Goal: Task Accomplishment & Management: Manage account settings

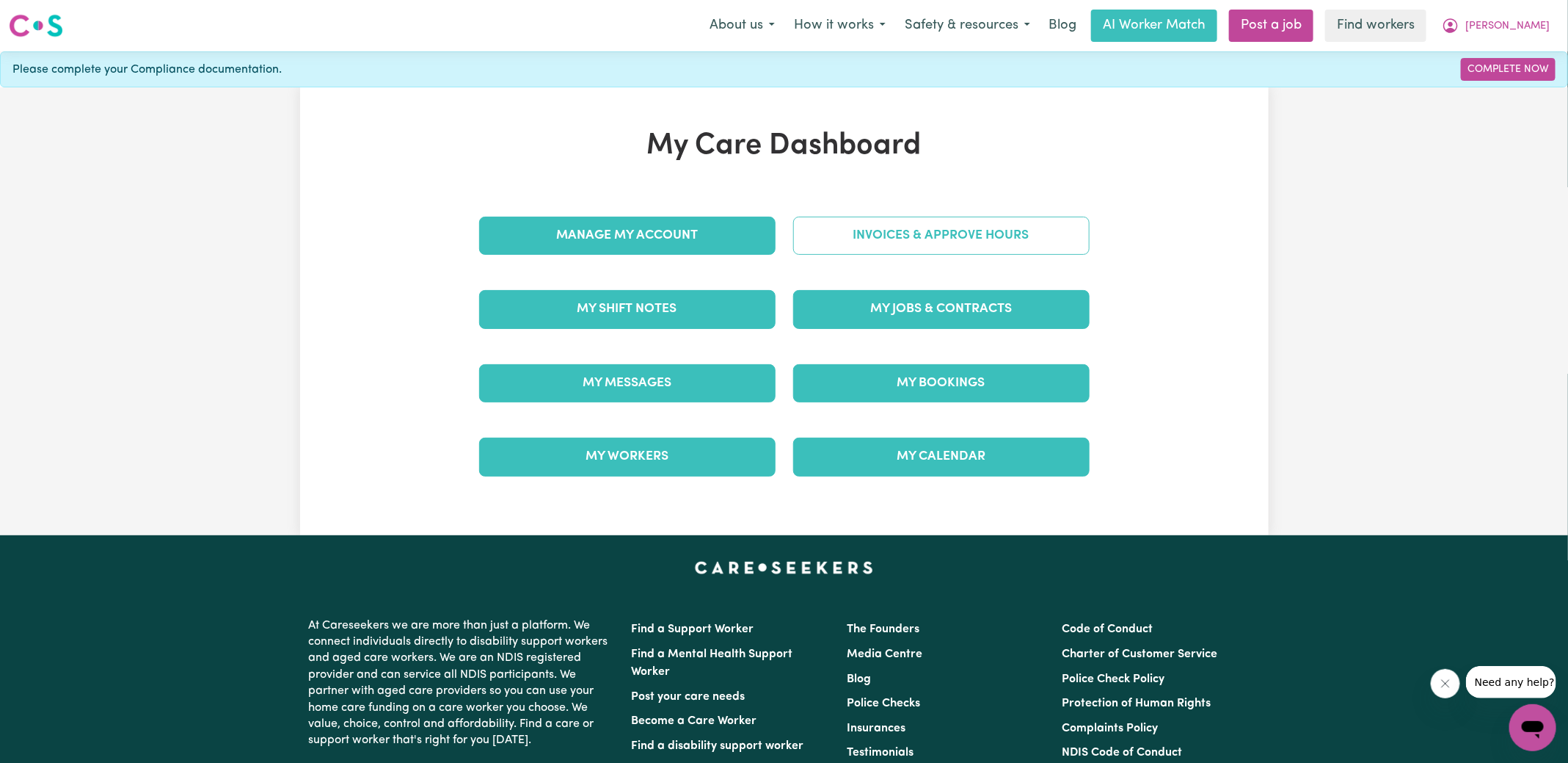
click at [829, 238] on link "Invoices & Approve Hours" at bounding box center [942, 235] width 297 height 38
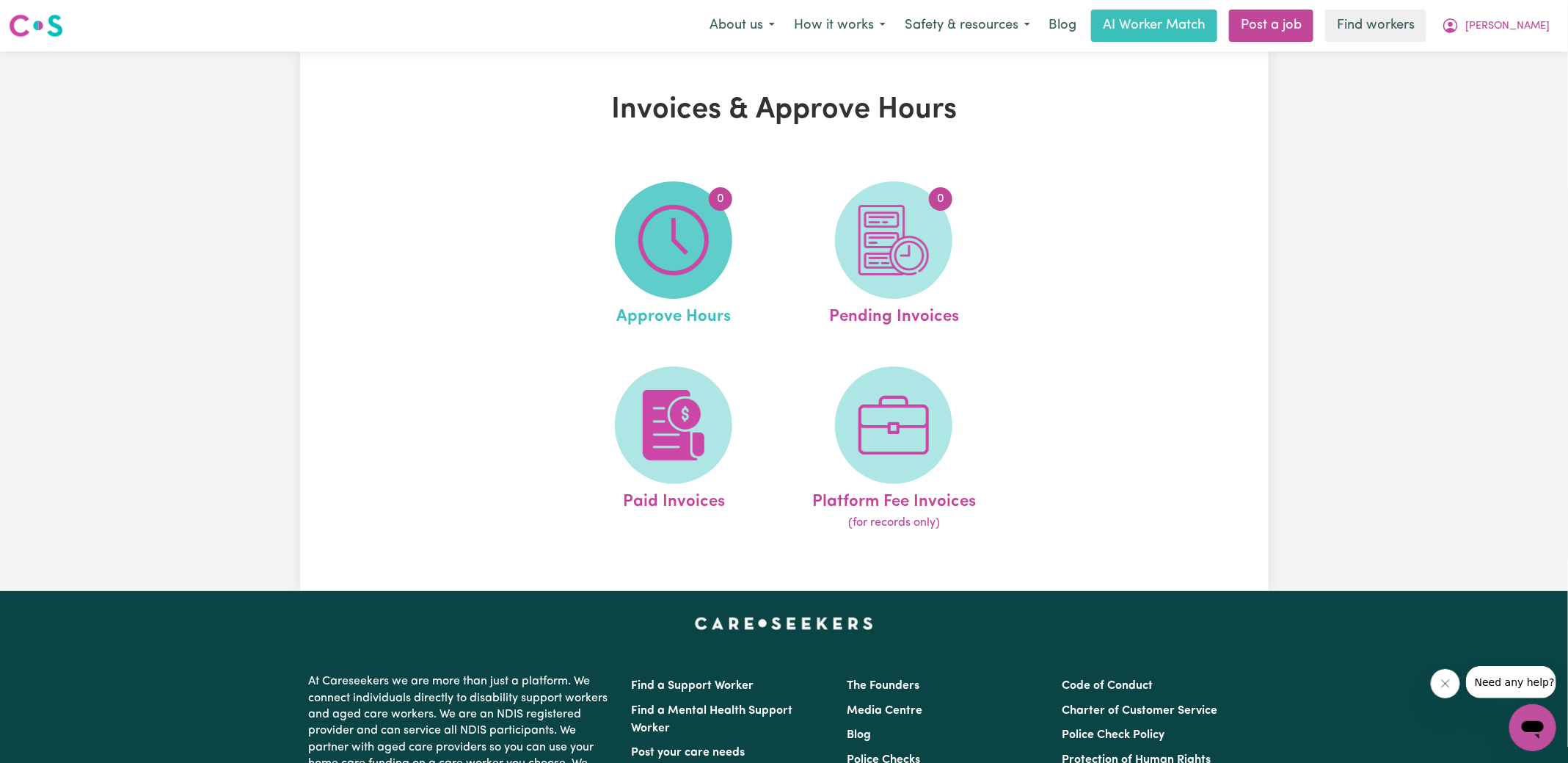
click at [685, 239] on img at bounding box center [673, 240] width 70 height 70
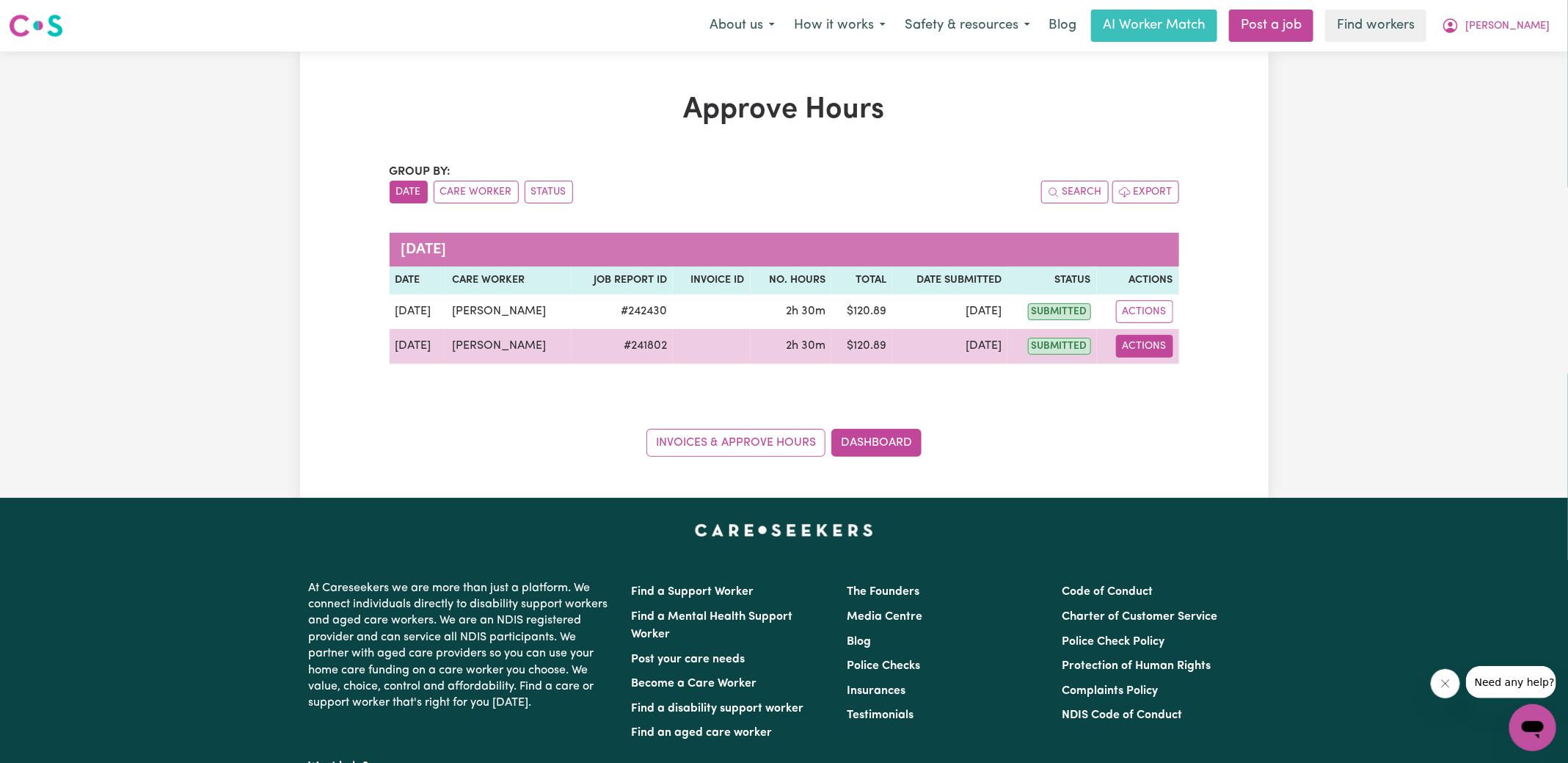
click at [1156, 343] on button "Actions" at bounding box center [1144, 346] width 57 height 23
click at [1173, 376] on link "View Job Report" at bounding box center [1181, 379] width 125 height 29
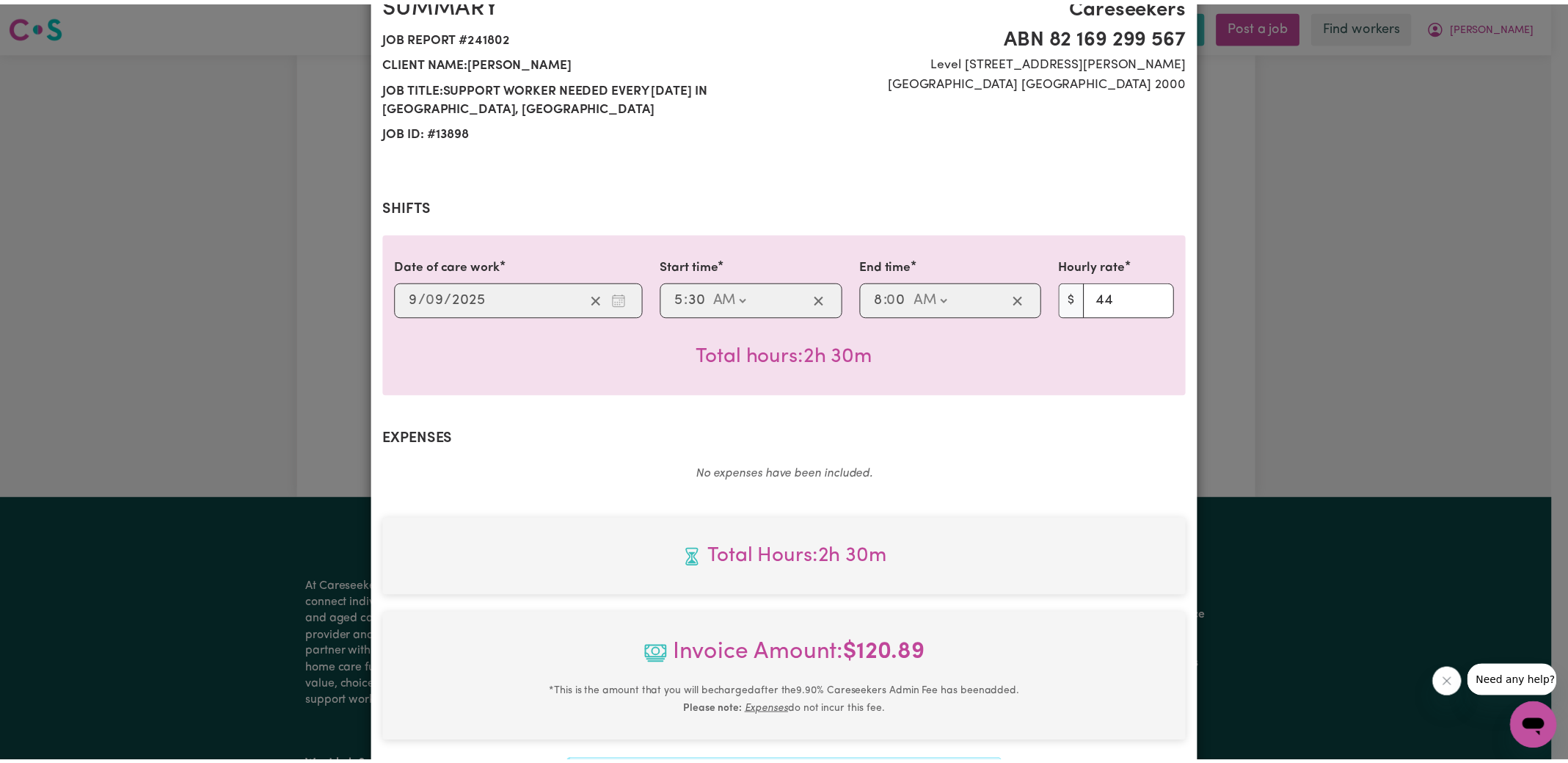
scroll to position [386, 0]
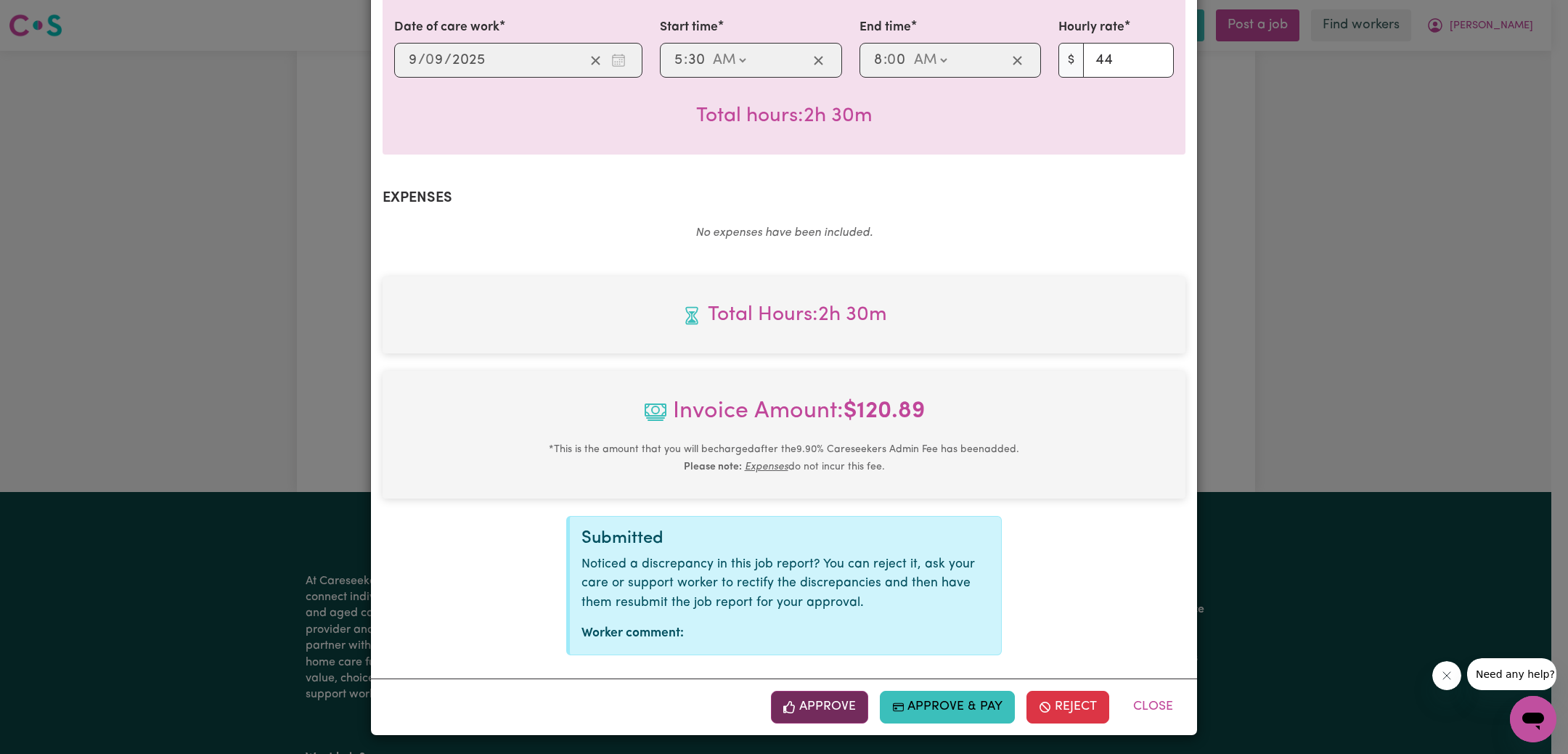
click at [838, 712] on button "Approve" at bounding box center [819, 707] width 98 height 32
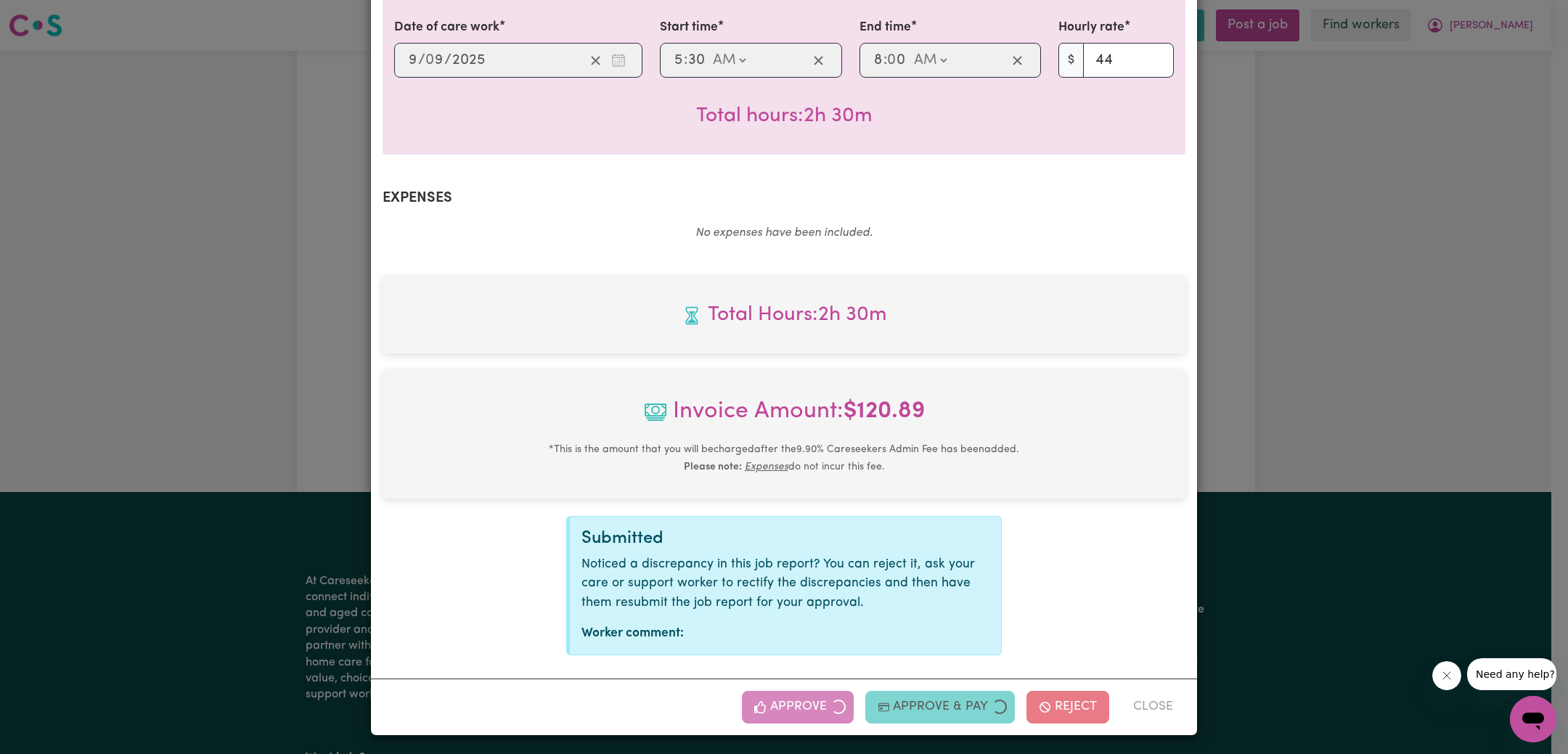
click at [1315, 397] on div "Job Report # 241802 - [PERSON_NAME] Summary Job report # 241802 Client name: [P…" at bounding box center [784, 377] width 1568 height 754
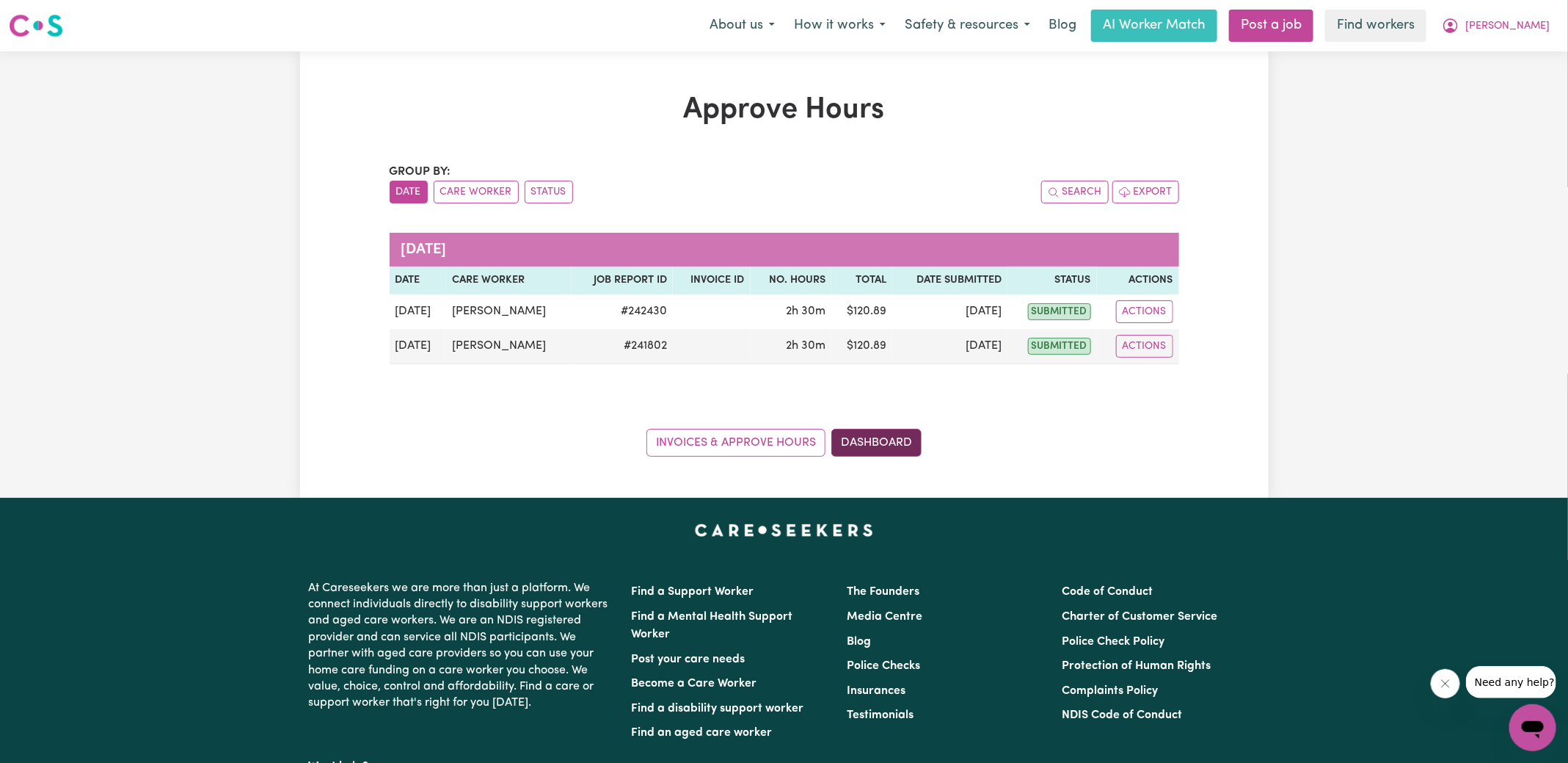
click at [871, 448] on link "Dashboard" at bounding box center [876, 443] width 90 height 28
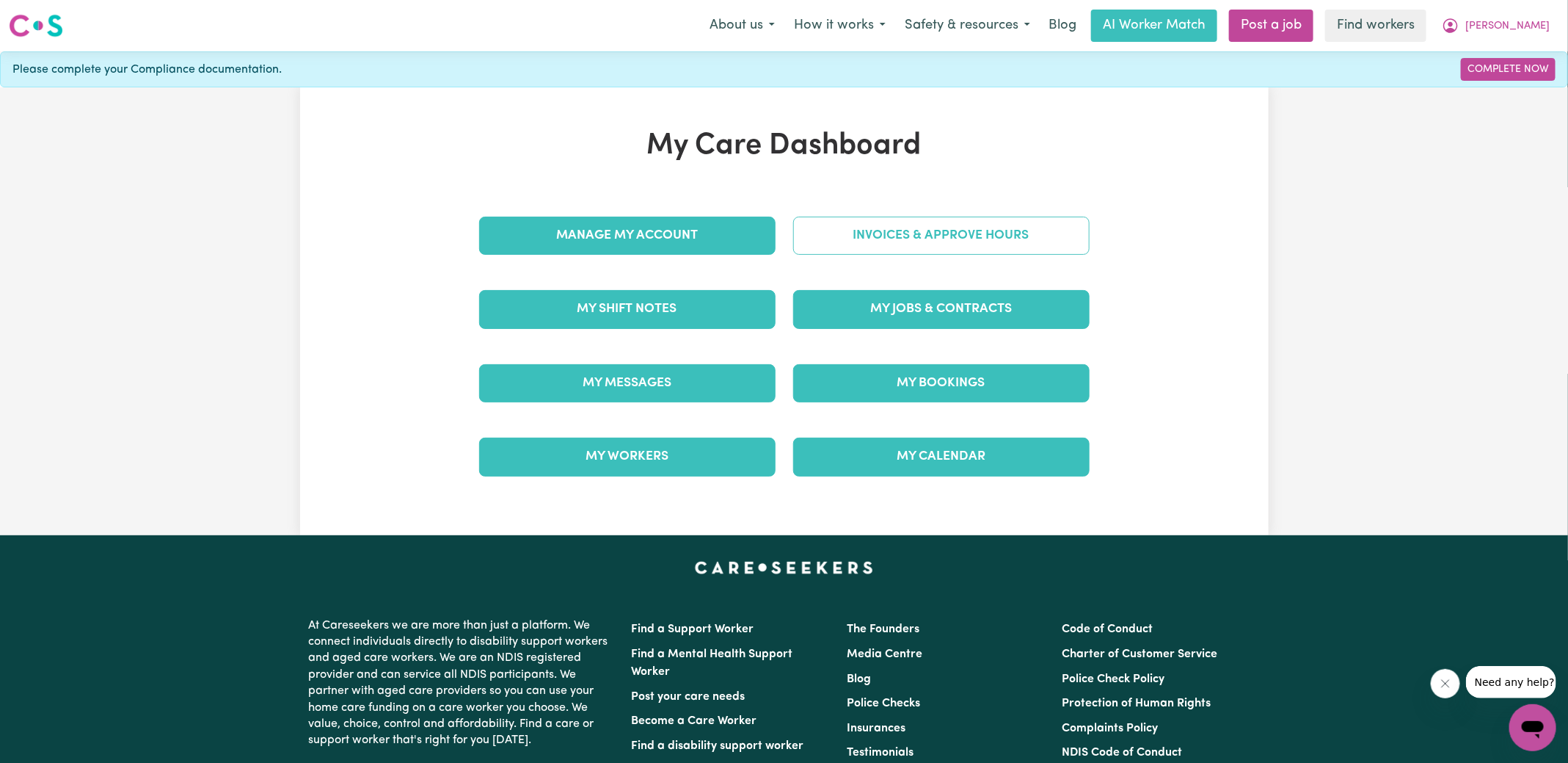
click at [908, 227] on link "Invoices & Approve Hours" at bounding box center [942, 235] width 297 height 38
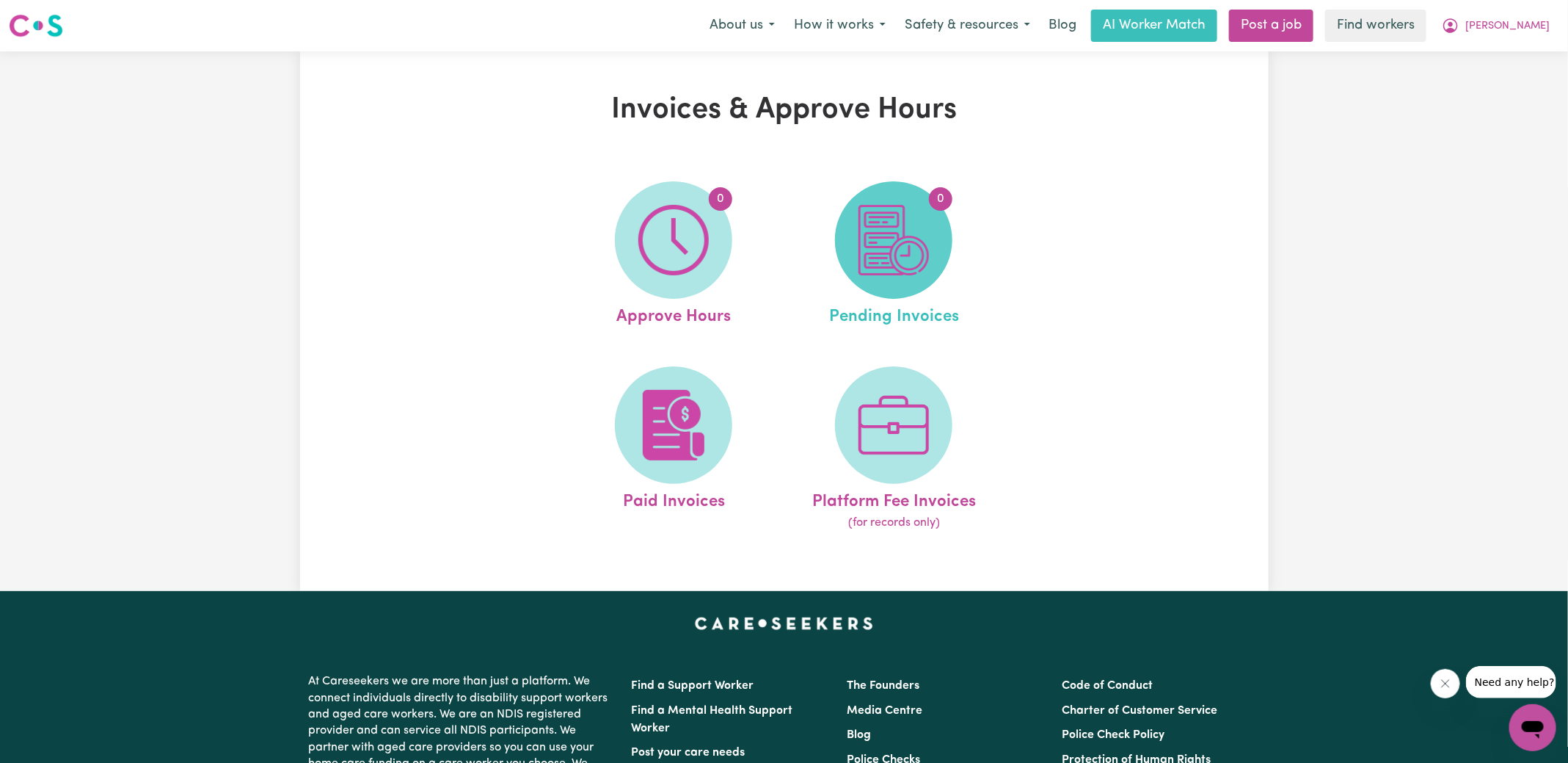
click at [913, 247] on img at bounding box center [894, 240] width 70 height 70
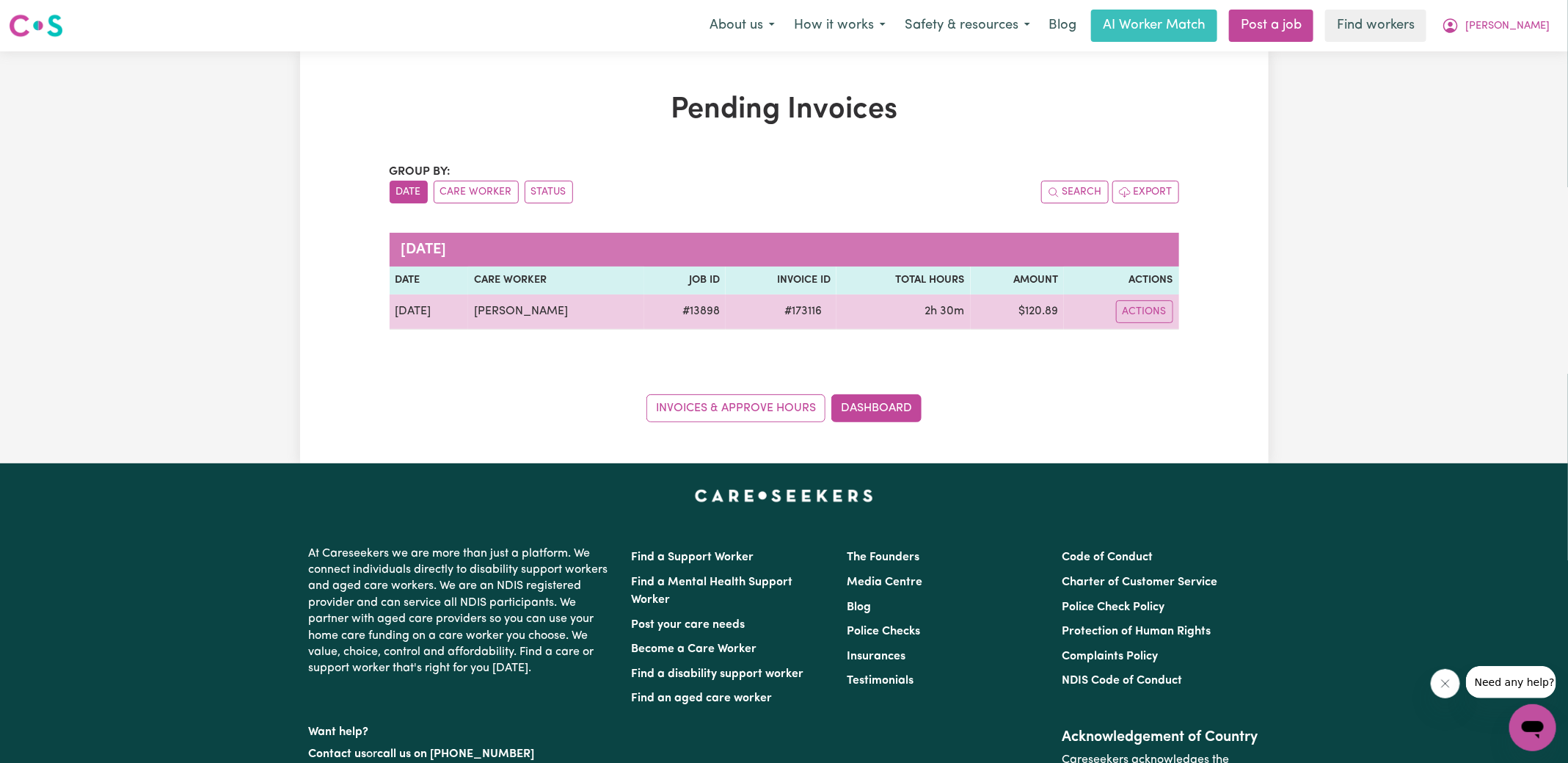
click at [783, 313] on span "# 173116" at bounding box center [803, 311] width 55 height 18
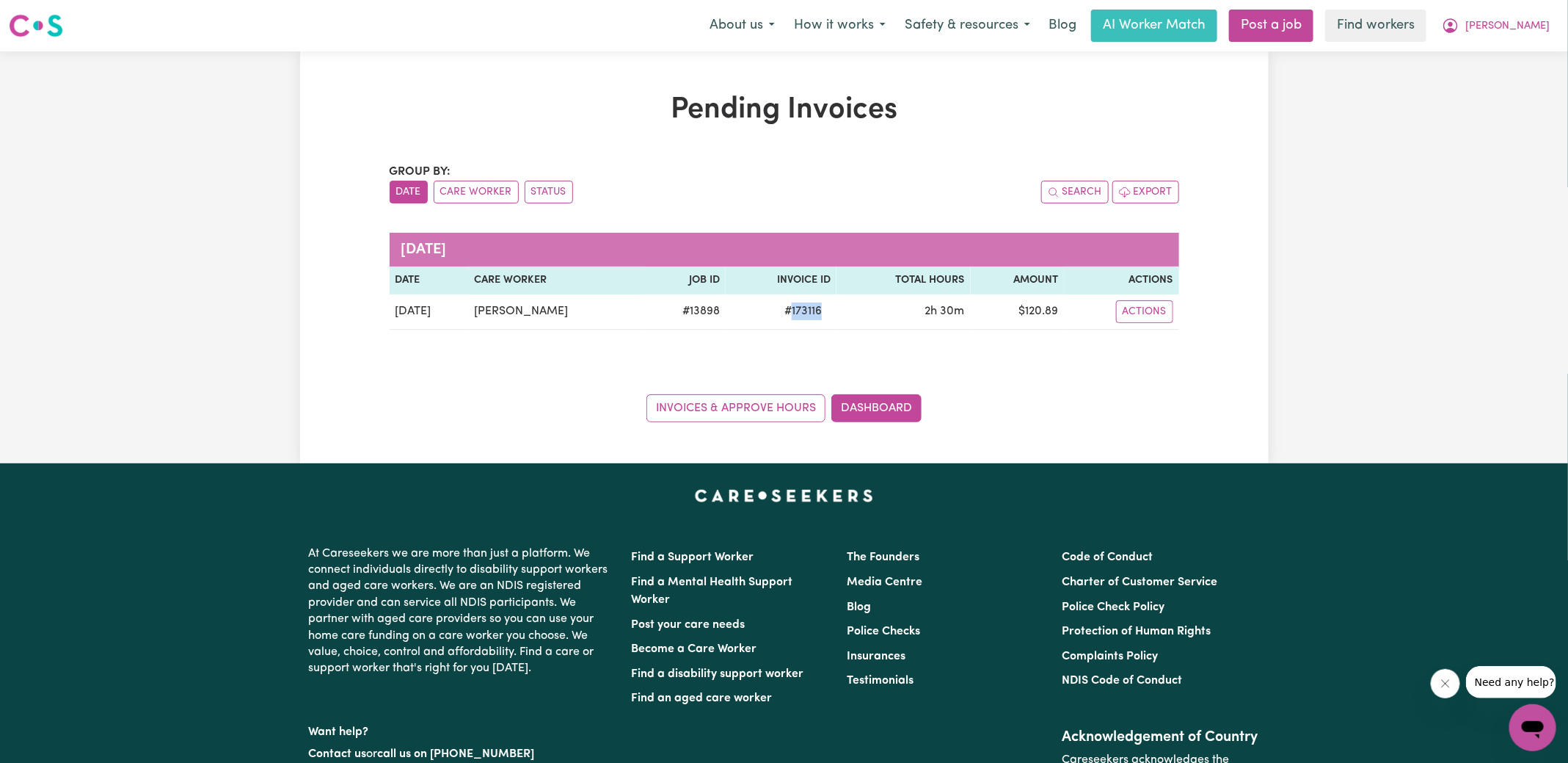
copy span "173116"
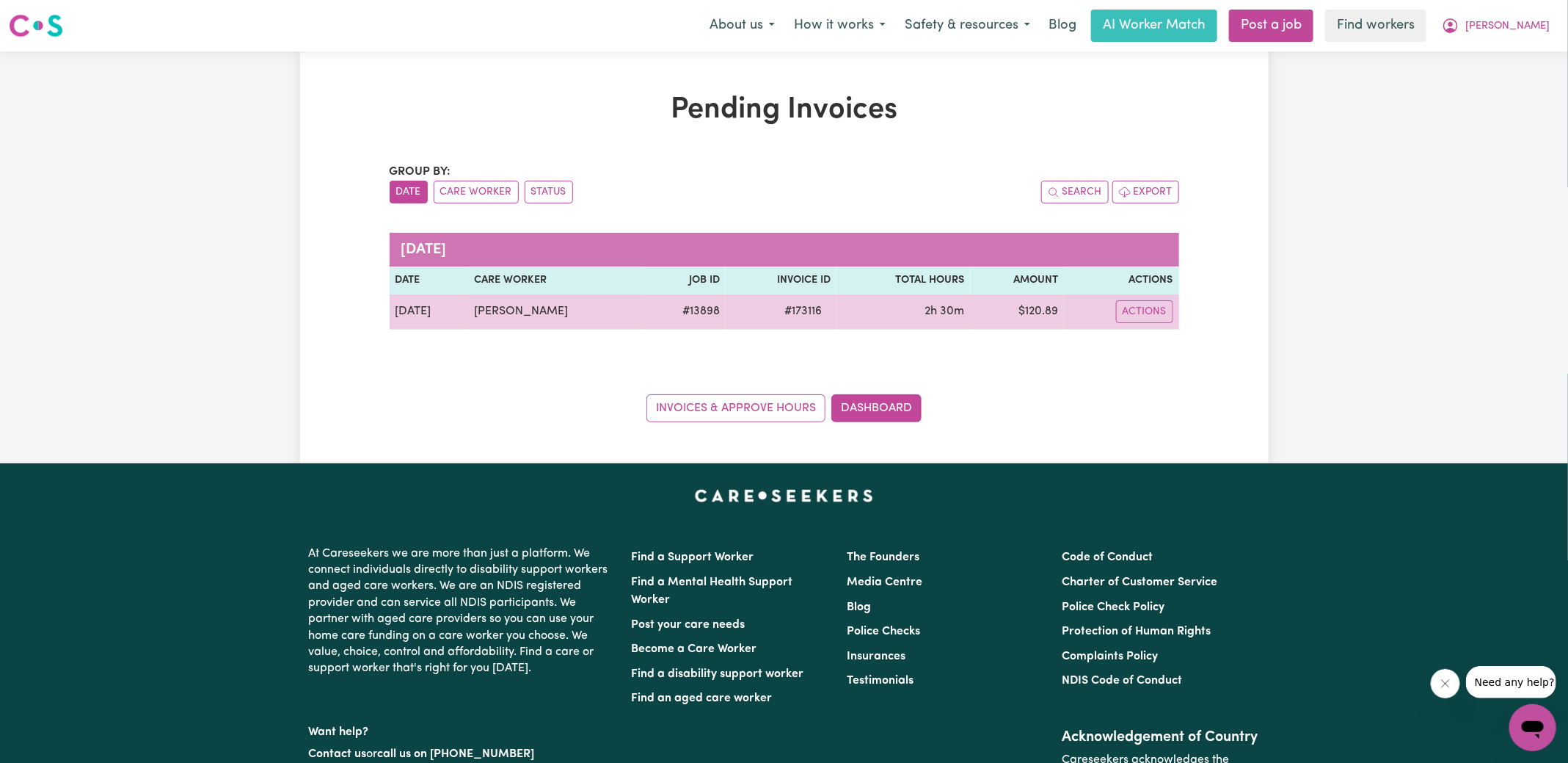
click at [1034, 306] on td "$ 120.89" at bounding box center [1017, 312] width 93 height 35
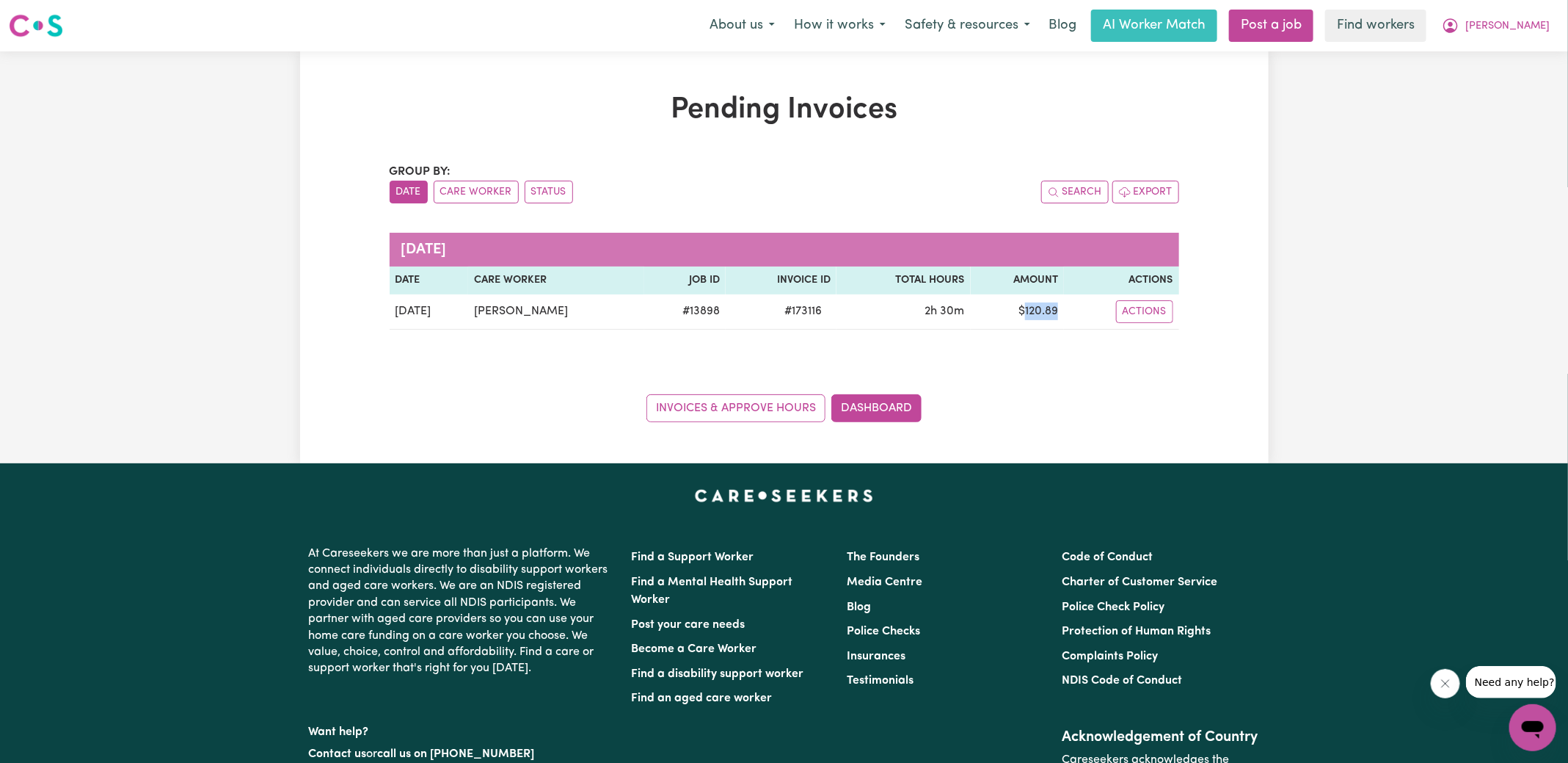
copy td "120.89"
click at [1458, 28] on icon "My Account" at bounding box center [1450, 25] width 15 height 15
click at [1482, 77] on link "Logout" at bounding box center [1500, 84] width 116 height 28
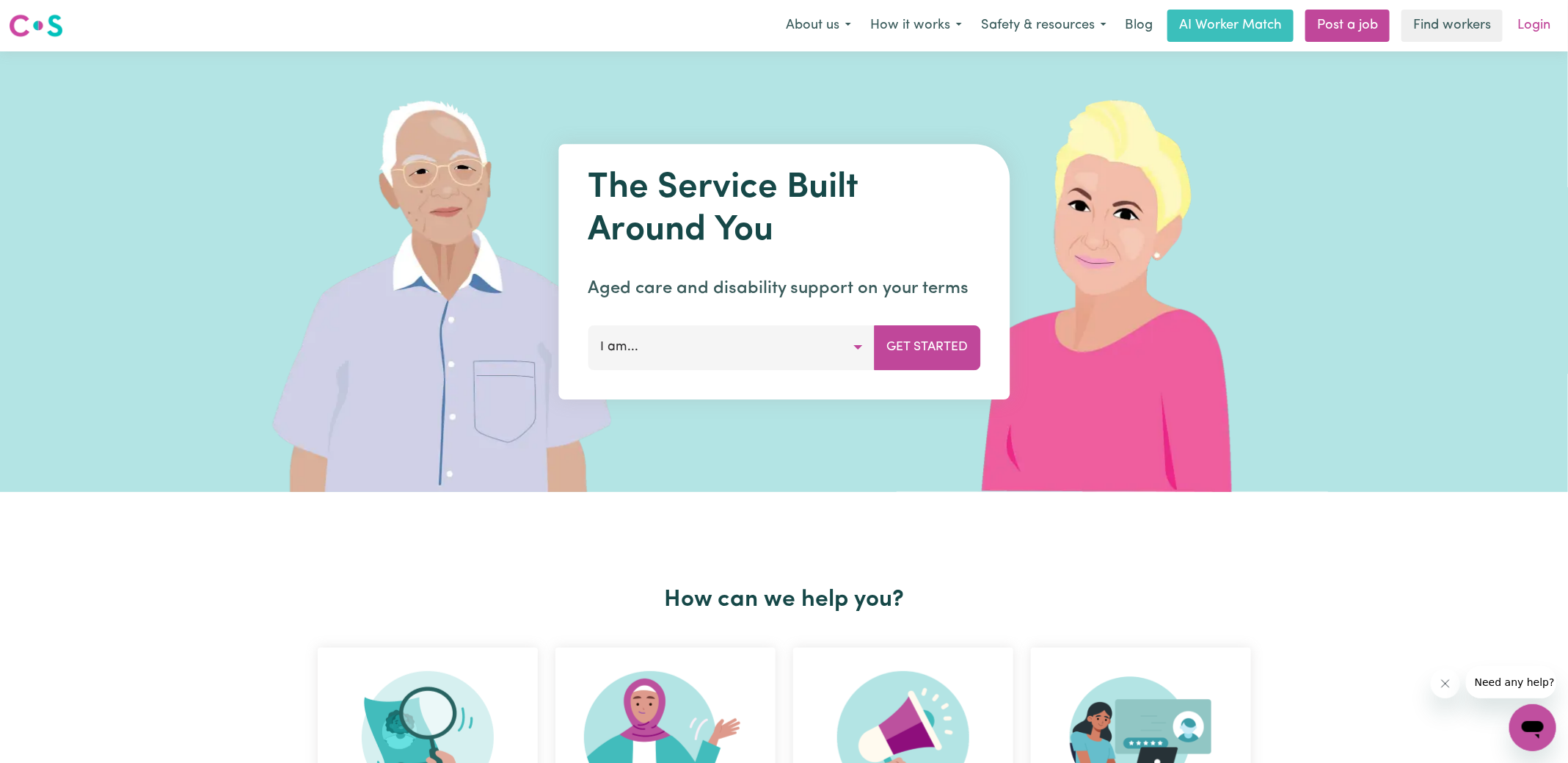
click at [1529, 21] on link "Login" at bounding box center [1534, 26] width 51 height 33
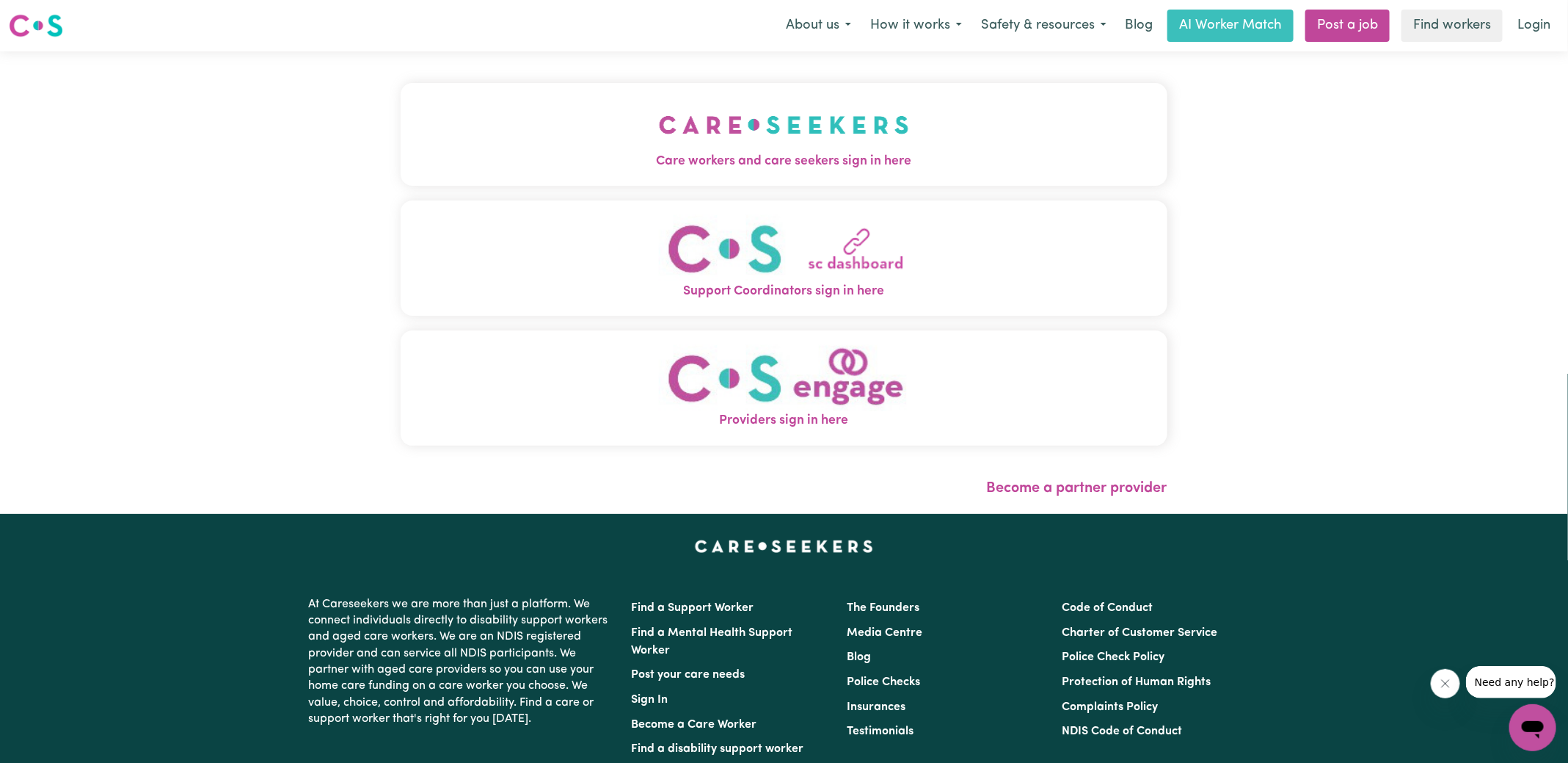
click at [769, 171] on button "Care workers and care seekers sign in here" at bounding box center [784, 135] width 767 height 103
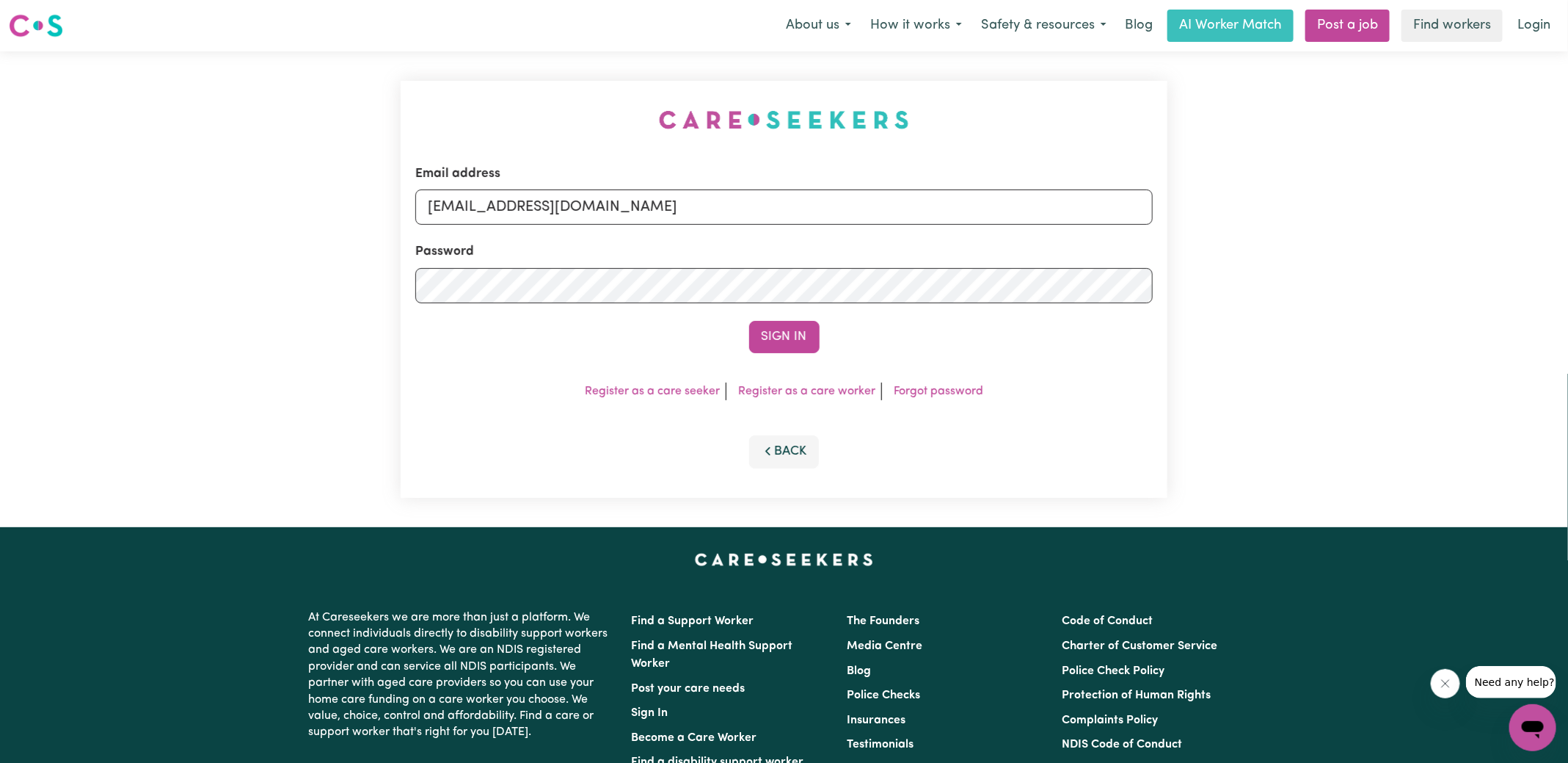
click at [394, 167] on div "Email address [EMAIL_ADDRESS][DOMAIN_NAME] Password Sign In Register as a care …" at bounding box center [784, 289] width 784 height 475
drag, startPoint x: 504, startPoint y: 213, endPoint x: 1235, endPoint y: 330, distance: 740.3
click at [1235, 330] on div "Email address [EMAIL_ADDRESS][DOMAIN_NAME] Password Sign In Register as a care …" at bounding box center [784, 289] width 1568 height 475
type input "[EMAIL_ADDRESS][DOMAIN_NAME]"
click at [749, 321] on button "Sign In" at bounding box center [784, 337] width 70 height 33
